Goal: Task Accomplishment & Management: Manage account settings

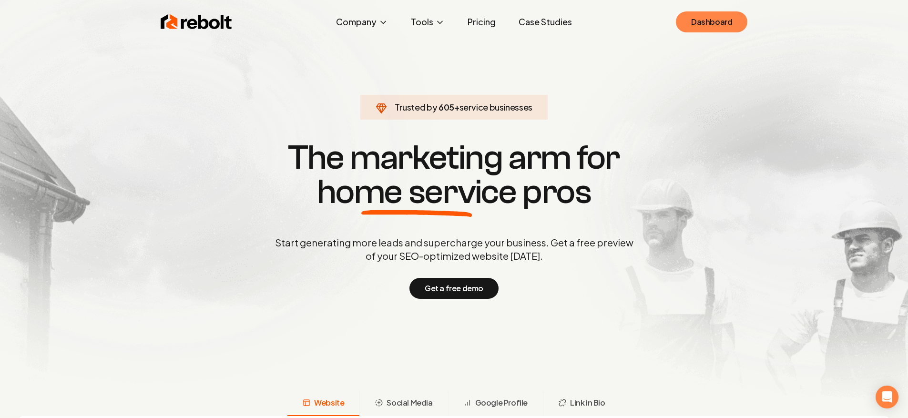
click at [696, 22] on link "Dashboard" at bounding box center [712, 21] width 72 height 21
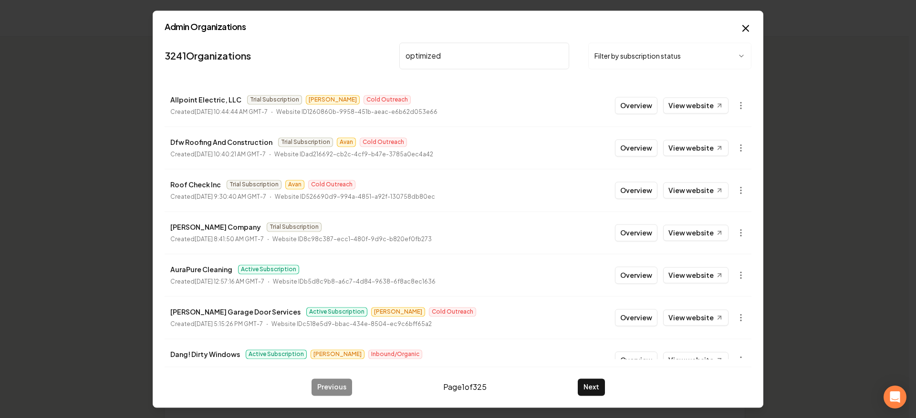
type input "optimized r"
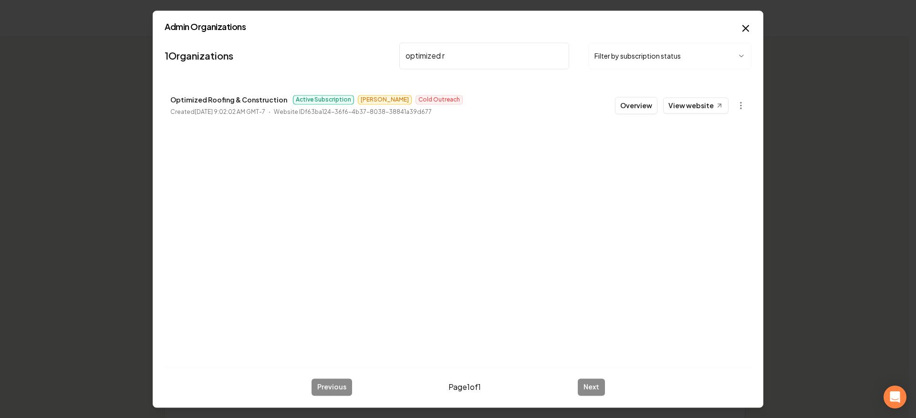
click at [635, 99] on button "Overview" at bounding box center [636, 105] width 42 height 17
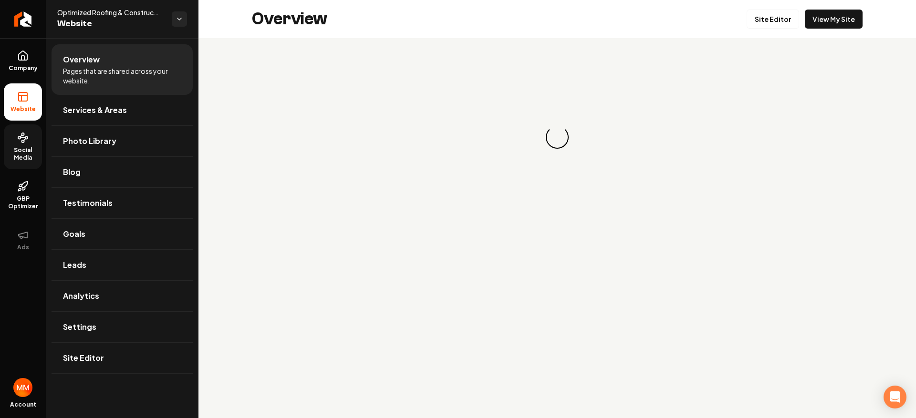
click at [31, 146] on span "Social Media" at bounding box center [23, 153] width 38 height 15
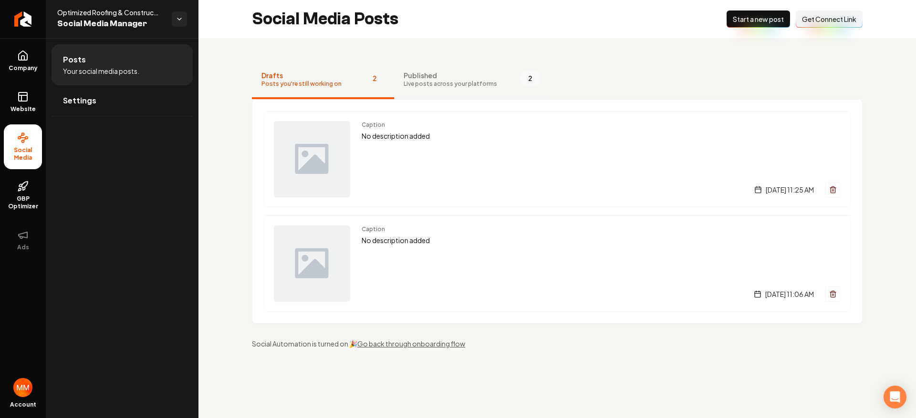
click at [437, 77] on span "Published" at bounding box center [449, 76] width 93 height 10
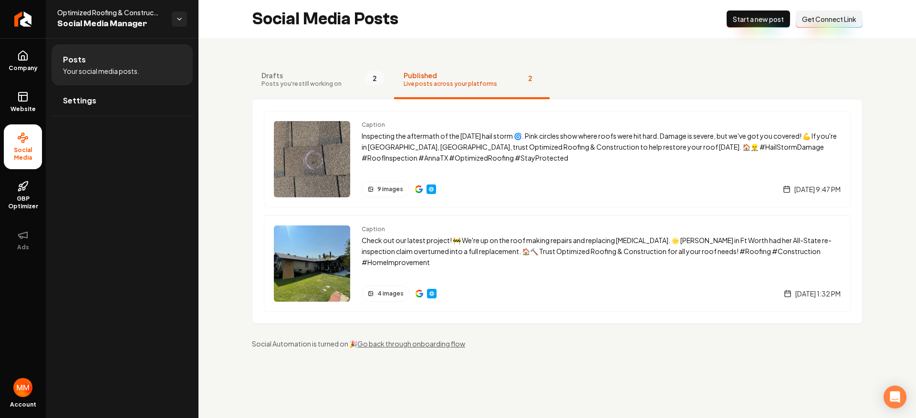
click at [346, 77] on button "Drafts Posts you're still working on 2" at bounding box center [323, 80] width 142 height 38
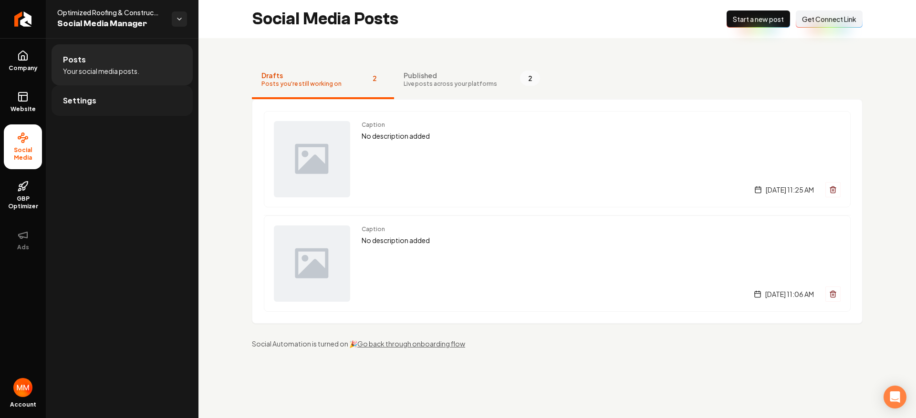
click at [144, 105] on link "Settings" at bounding box center [122, 100] width 141 height 31
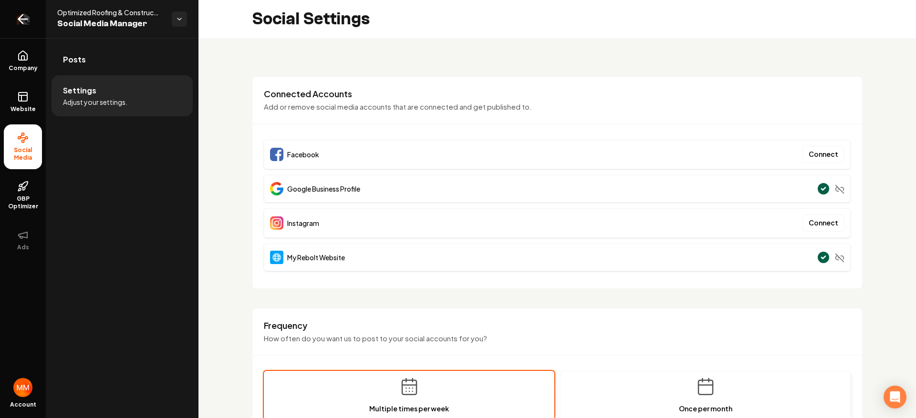
click at [23, 21] on icon "Return to dashboard" at bounding box center [22, 18] width 15 height 15
